Goal: Find contact information: Find contact information

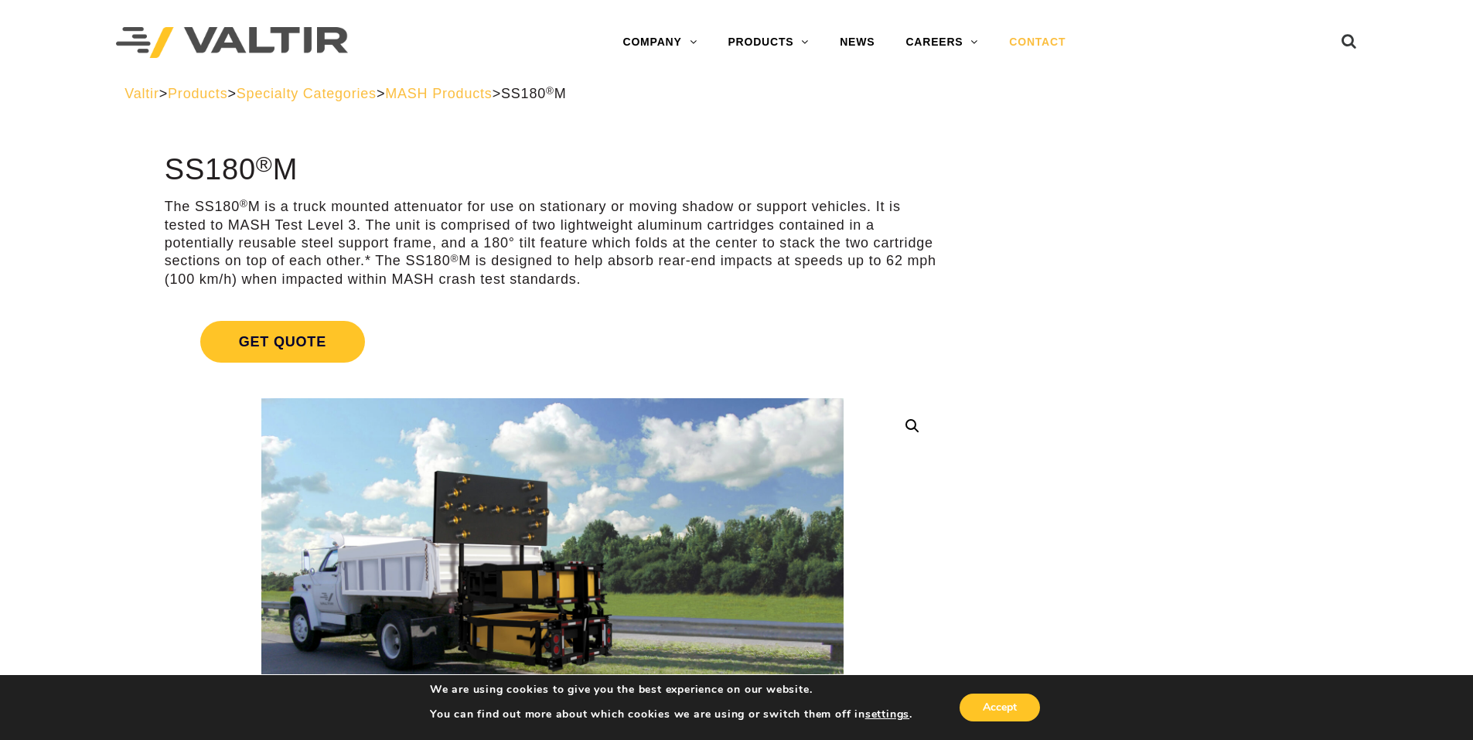
click at [1038, 36] on link "CONTACT" at bounding box center [1037, 42] width 87 height 31
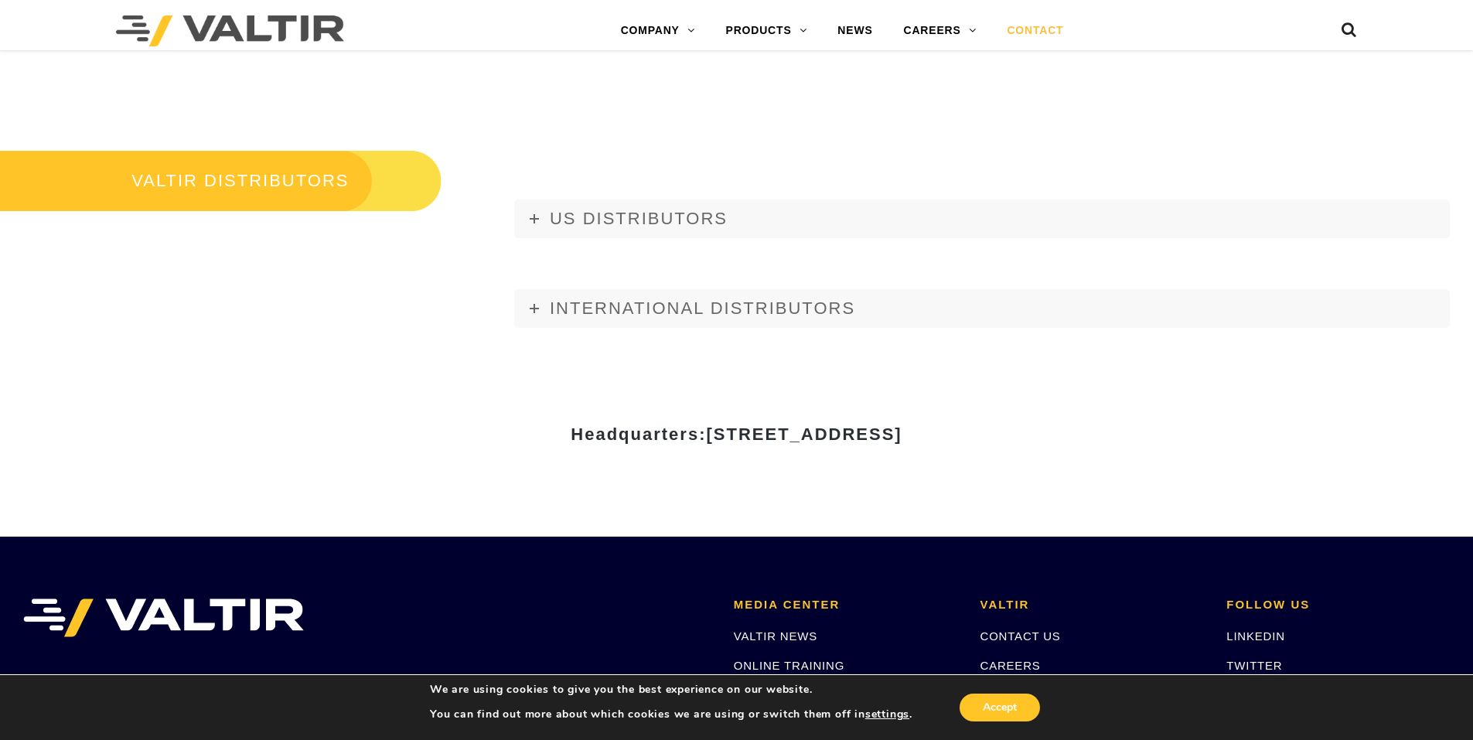
scroll to position [1839, 0]
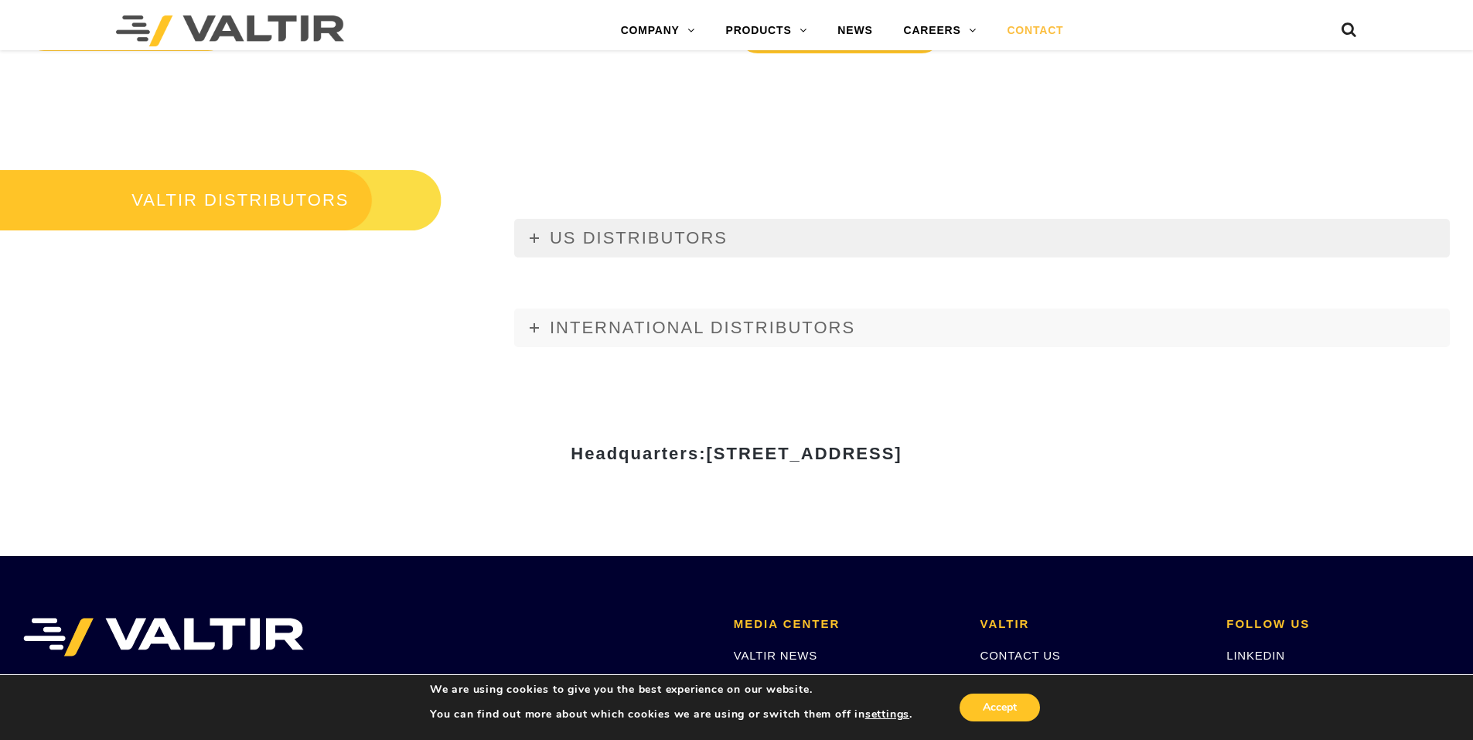
click at [648, 240] on span "US DISTRIBUTORS" at bounding box center [639, 237] width 178 height 19
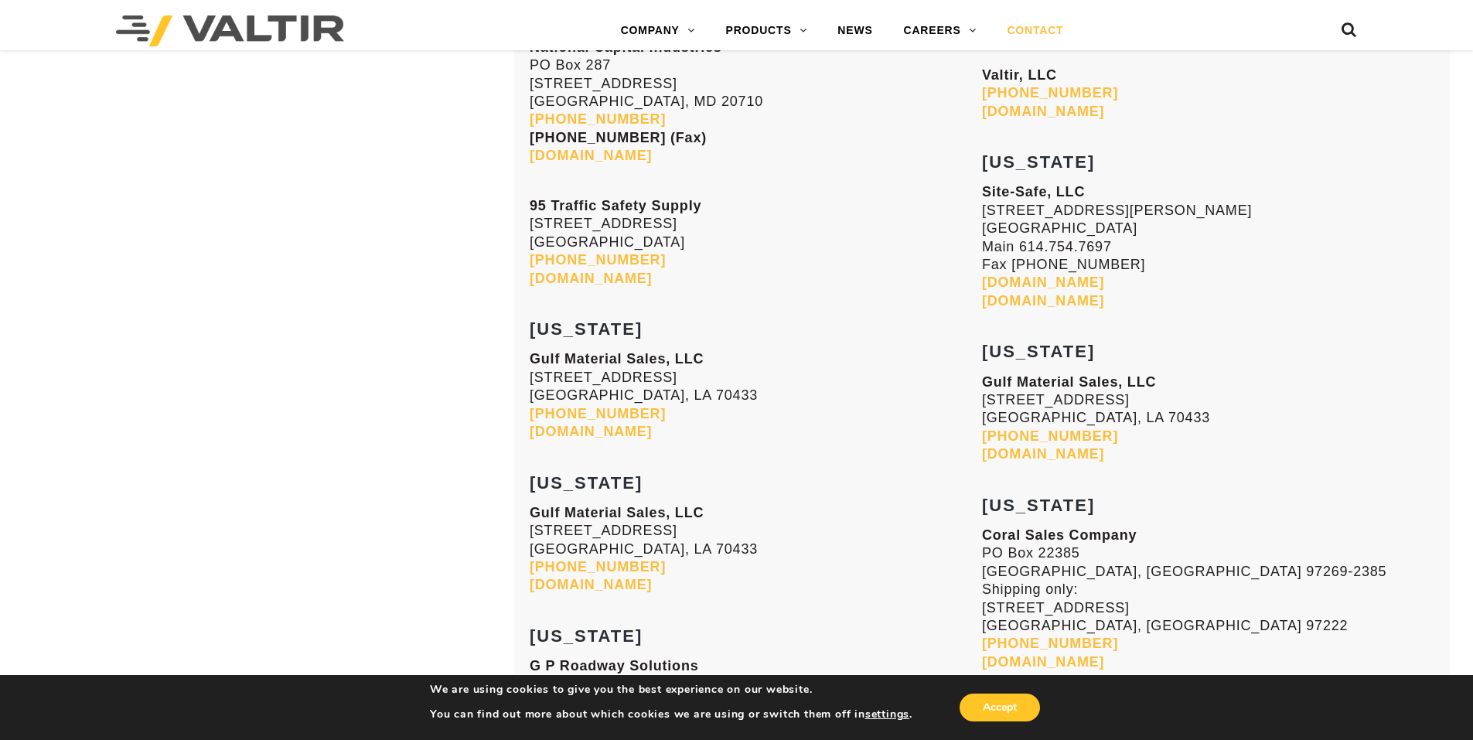
scroll to position [3618, 0]
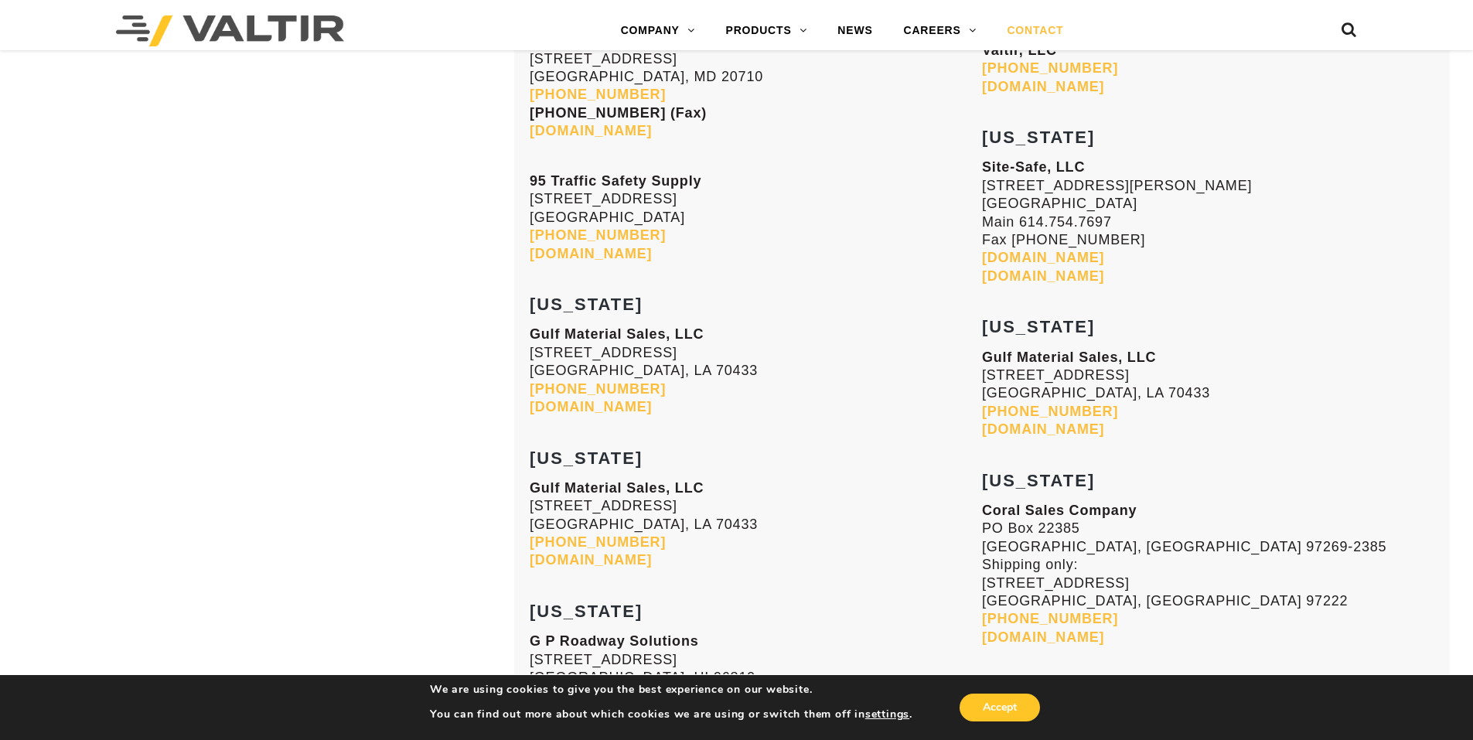
scroll to position [1839, 0]
